Goal: Task Accomplishment & Management: Use online tool/utility

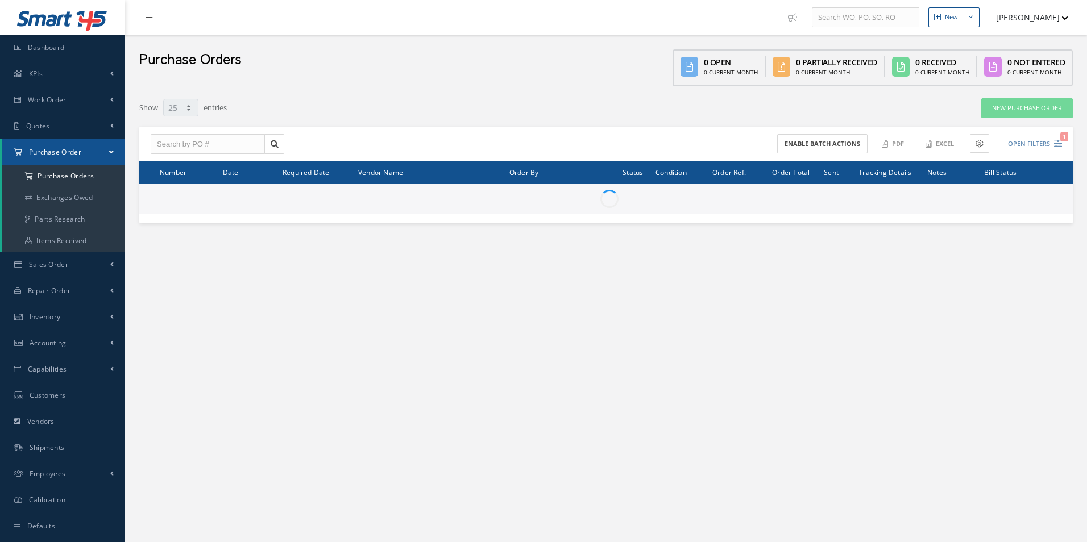
select select "25"
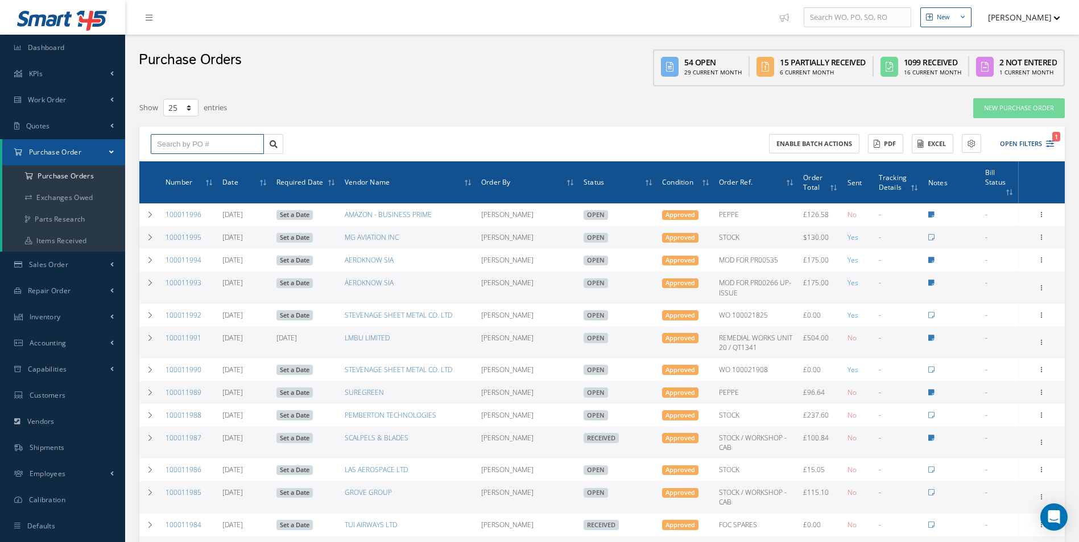
click at [190, 140] on input "text" at bounding box center [207, 144] width 113 height 20
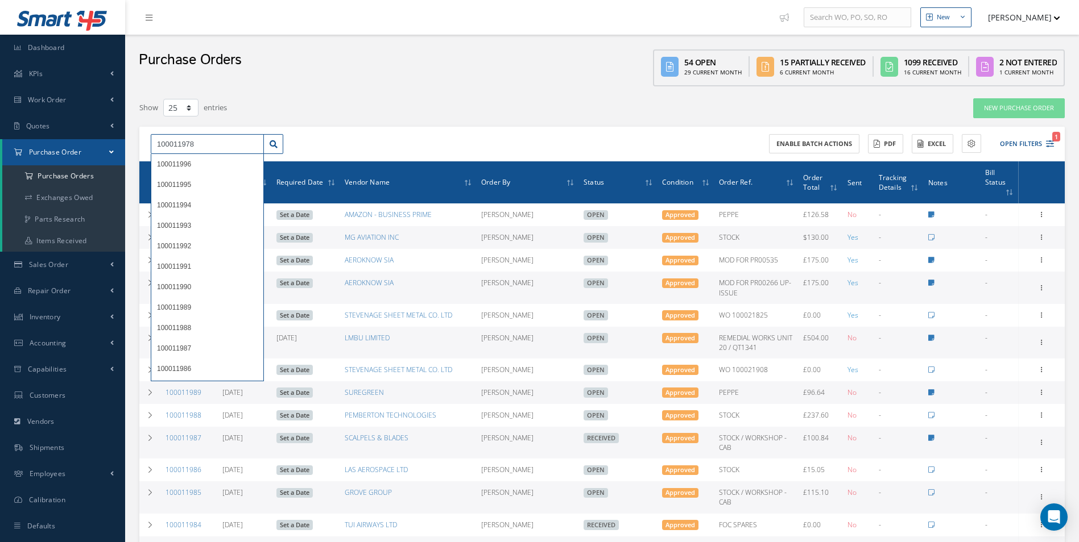
type input "100011978"
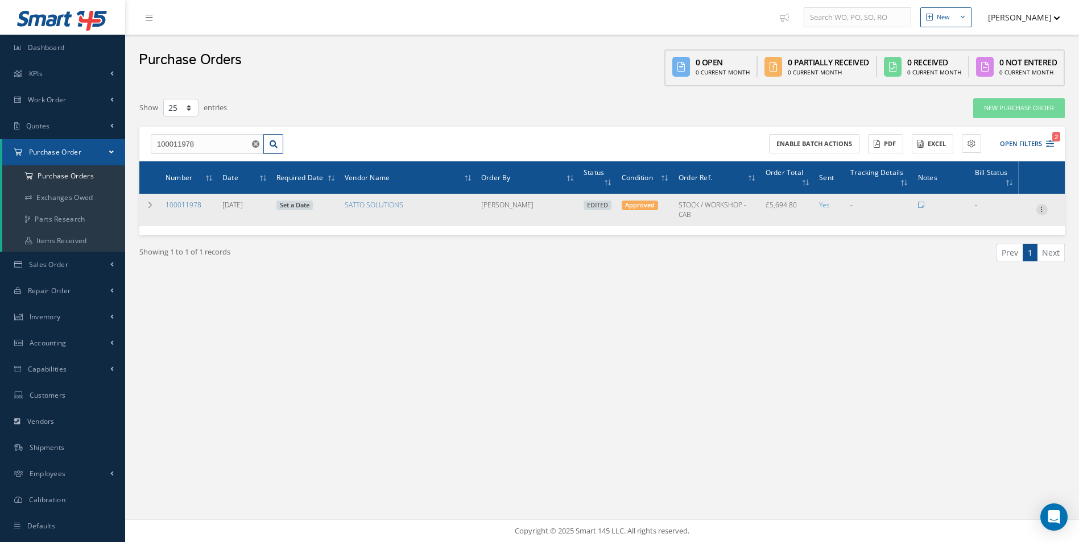
click at [1043, 206] on icon at bounding box center [1041, 208] width 11 height 9
click at [1016, 216] on link "Enter/Update" at bounding box center [990, 217] width 90 height 15
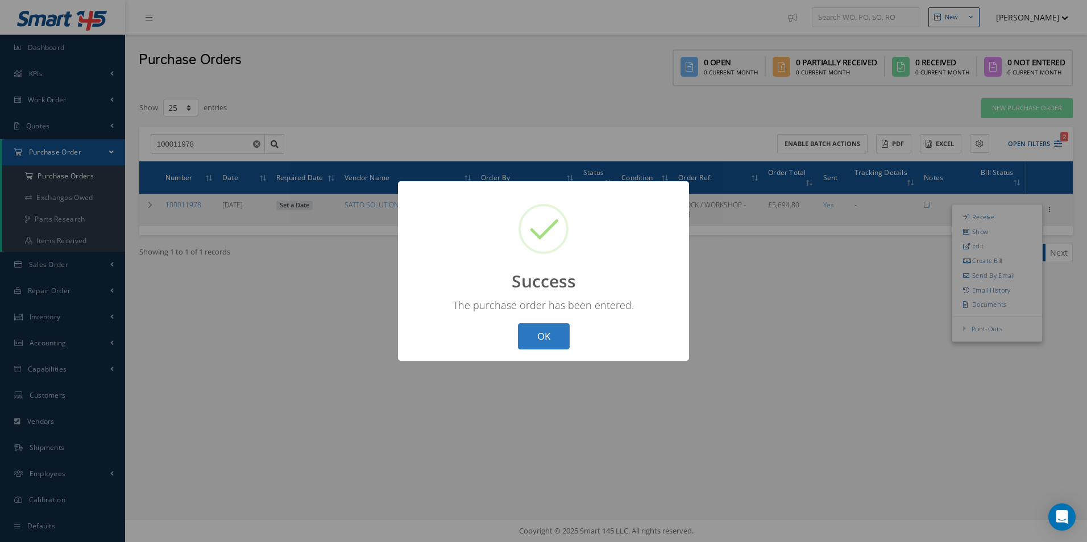
click at [537, 349] on button "OK" at bounding box center [544, 337] width 52 height 27
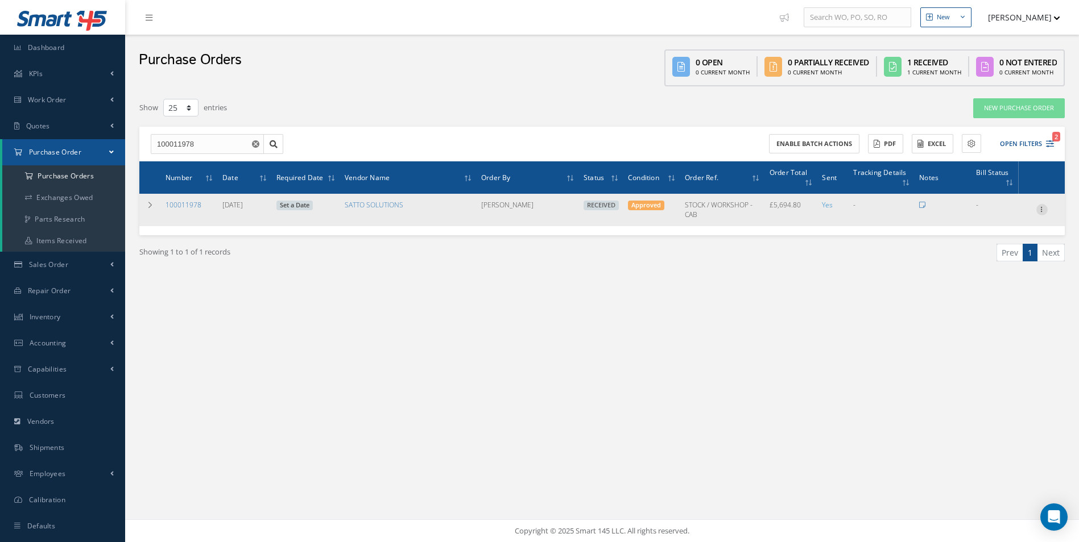
click at [1037, 208] on icon at bounding box center [1041, 208] width 11 height 9
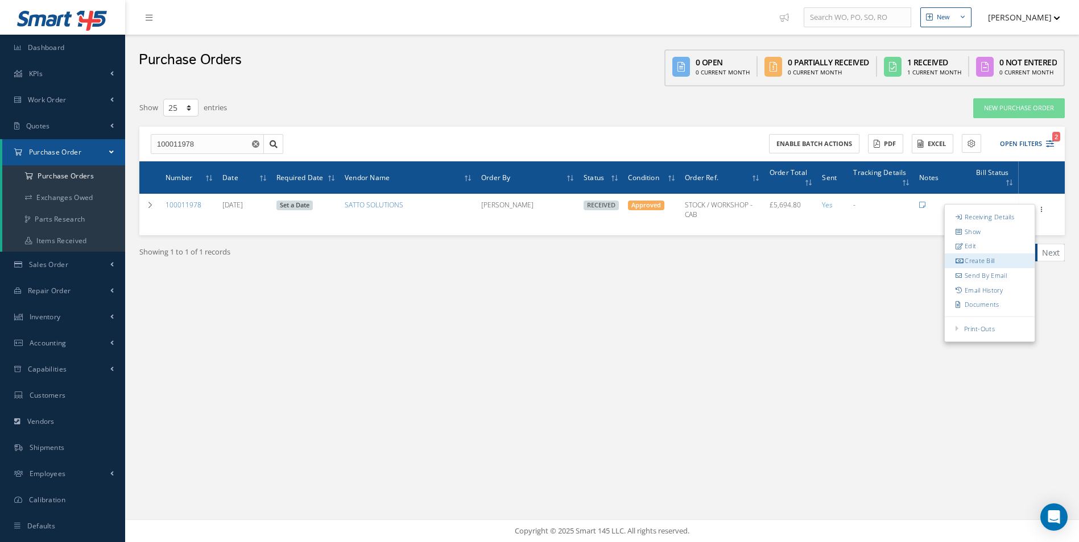
click at [986, 258] on link "Create Bill" at bounding box center [990, 261] width 90 height 15
type input "949.13"
type input "0.00"
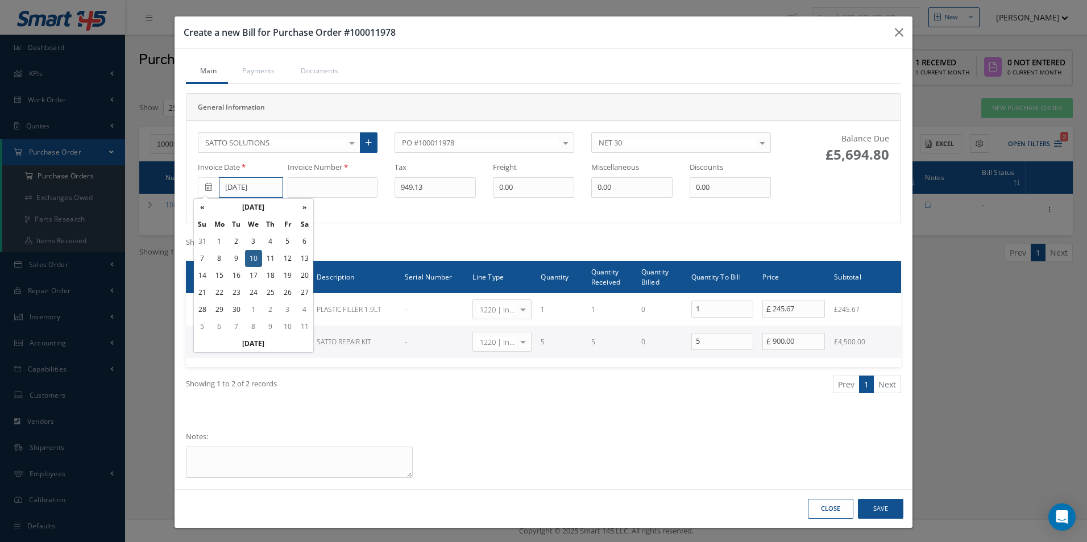
click at [255, 190] on input "[DATE]" at bounding box center [251, 187] width 64 height 20
click at [241, 259] on td "9" at bounding box center [236, 258] width 17 height 17
type input "[DATE]"
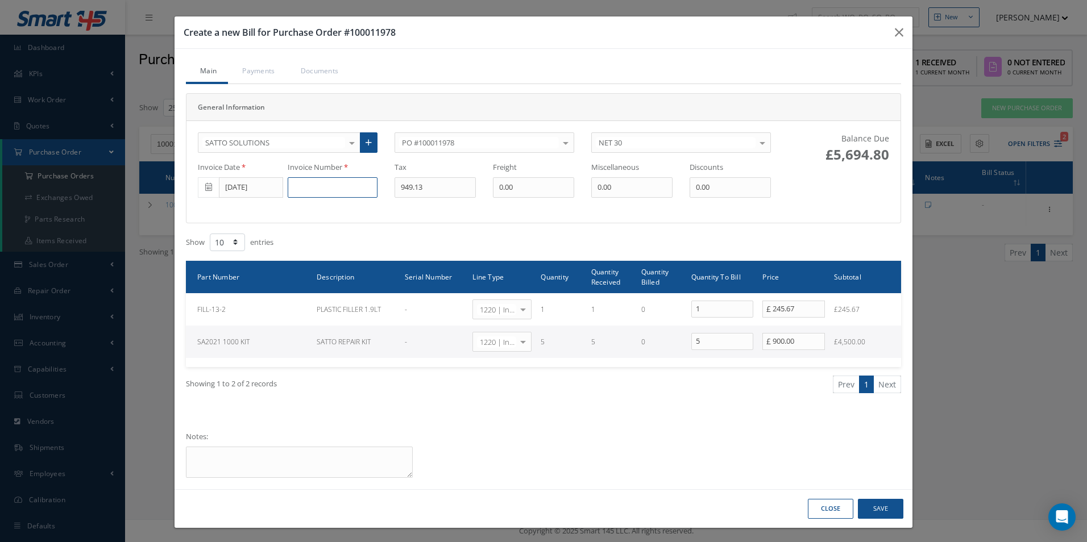
click at [316, 186] on input at bounding box center [333, 187] width 90 height 20
click at [357, 192] on input at bounding box center [333, 187] width 90 height 20
paste input "500001983"
type input "500001983"
click at [891, 512] on button "Save" at bounding box center [880, 509] width 45 height 20
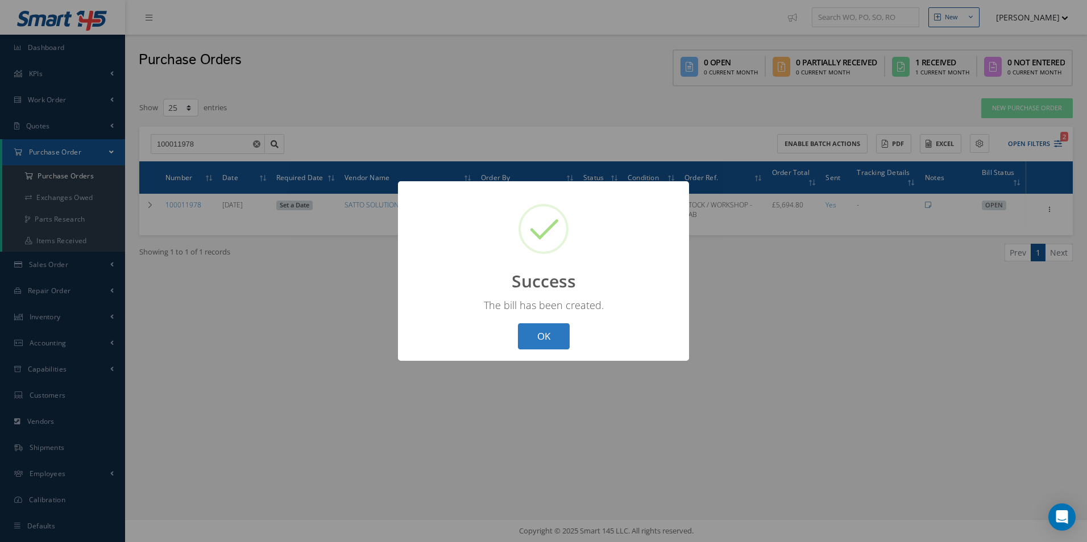
click at [548, 342] on button "OK" at bounding box center [544, 337] width 52 height 27
